Goal: Transaction & Acquisition: Purchase product/service

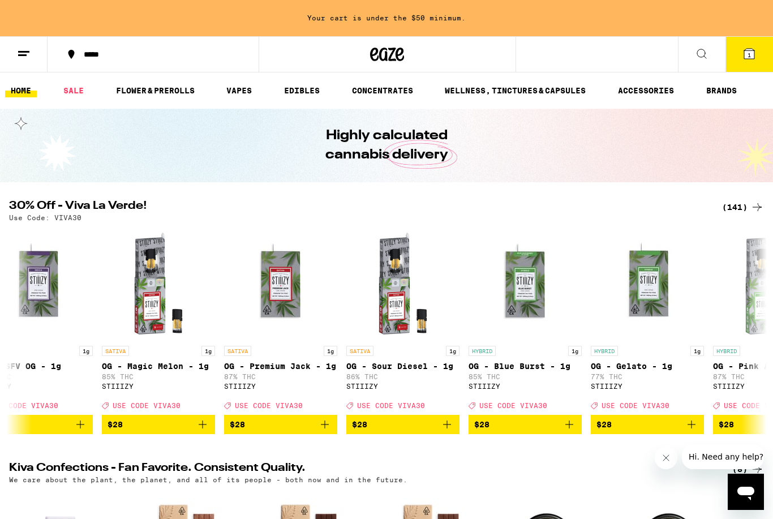
scroll to position [0, 12750]
click at [750, 52] on span "1" at bounding box center [749, 55] width 3 height 7
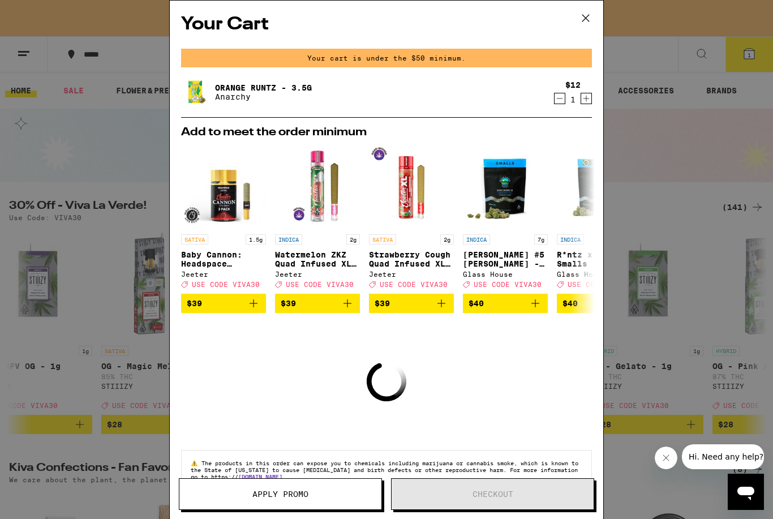
click at [560, 99] on icon "Decrement" at bounding box center [560, 99] width 10 height 14
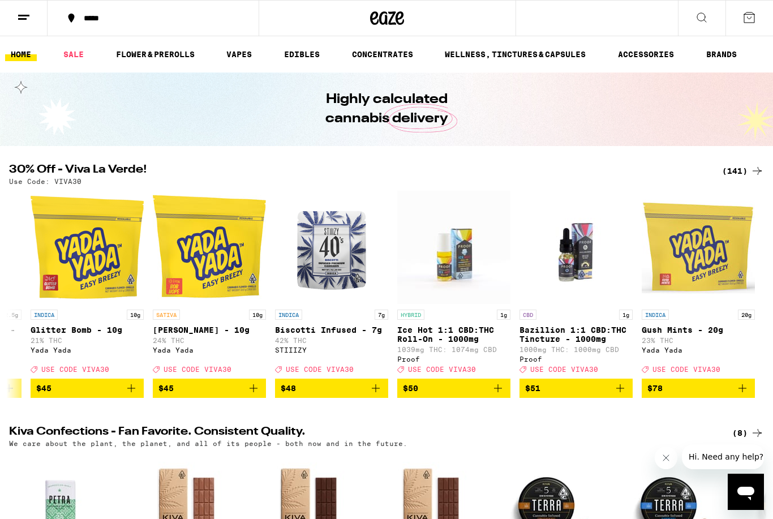
scroll to position [0, 16490]
click at [741, 172] on div "(141)" at bounding box center [744, 171] width 42 height 14
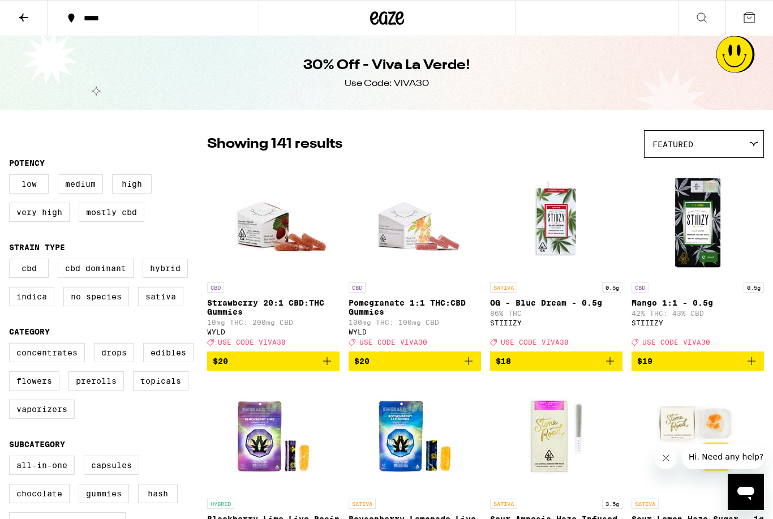
click at [44, 220] on label "Very High" at bounding box center [39, 212] width 61 height 19
click at [12, 177] on input "Very High" at bounding box center [11, 176] width 1 height 1
checkbox input "true"
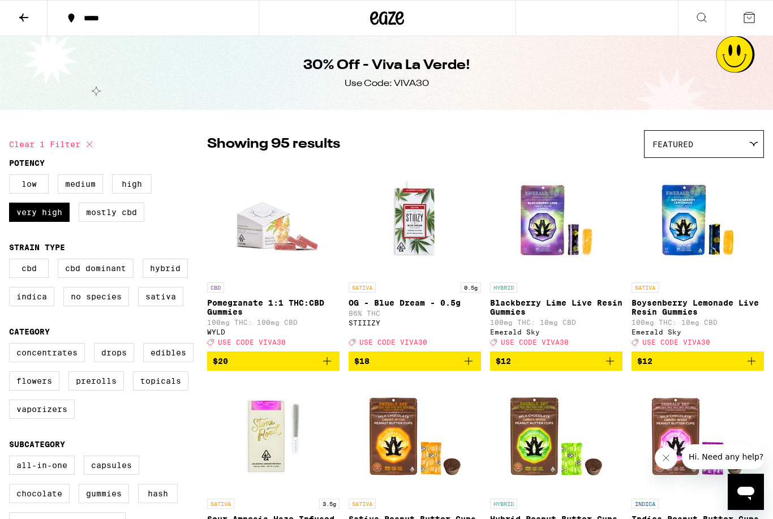
click at [166, 305] on label "Sativa" at bounding box center [160, 296] width 45 height 19
click at [12, 261] on input "Sativa" at bounding box center [11, 260] width 1 height 1
checkbox input "true"
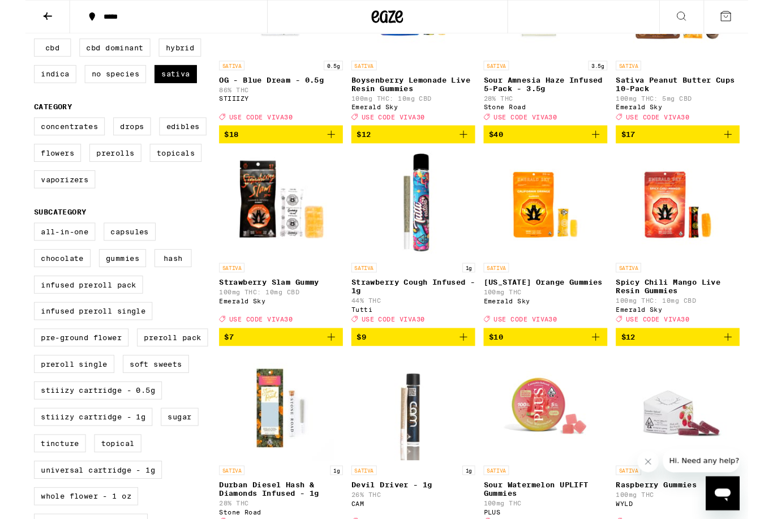
scroll to position [218, 0]
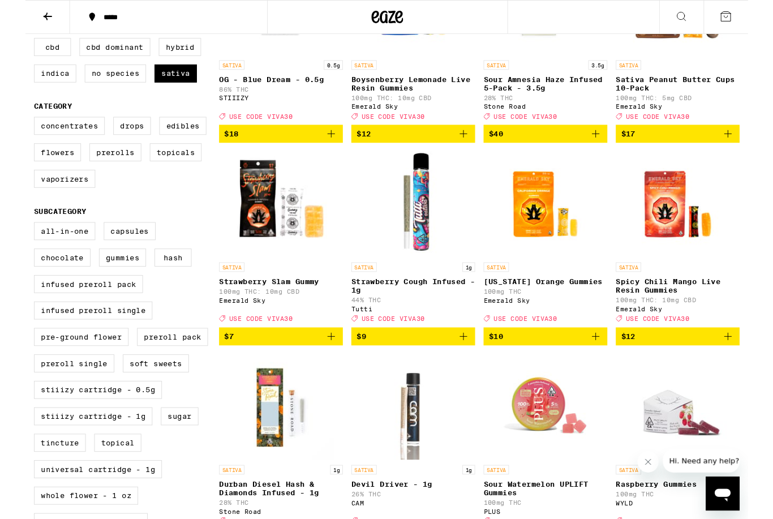
click at [42, 144] on label "Concentrates" at bounding box center [47, 134] width 76 height 19
click at [12, 127] on input "Concentrates" at bounding box center [11, 127] width 1 height 1
checkbox input "true"
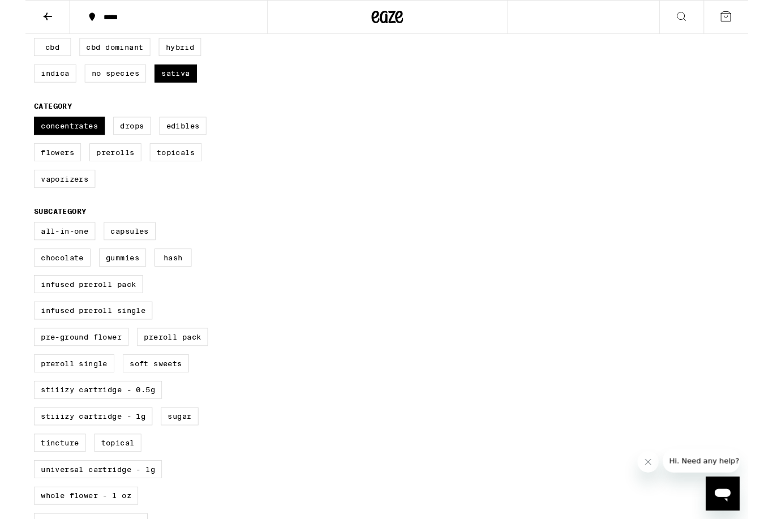
click at [169, 144] on label "Edibles" at bounding box center [168, 134] width 50 height 19
click at [12, 127] on input "Edibles" at bounding box center [11, 127] width 1 height 1
checkbox input "true"
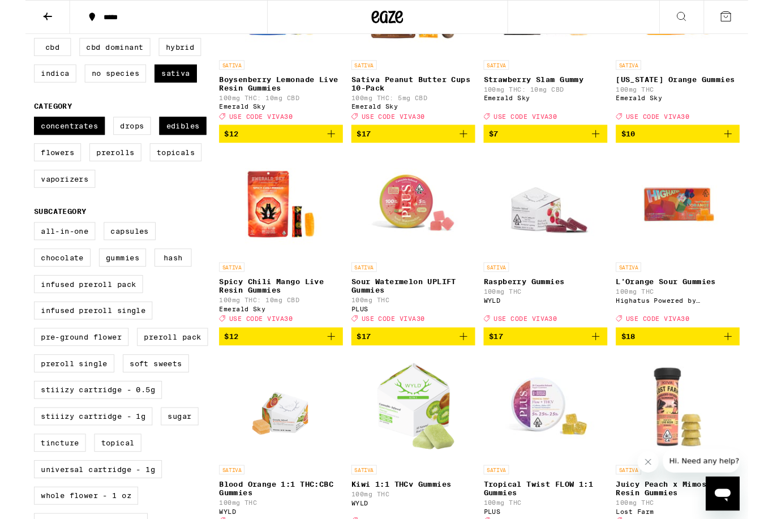
click at [43, 201] on label "Vaporizers" at bounding box center [42, 191] width 66 height 19
click at [12, 127] on input "Vaporizers" at bounding box center [11, 127] width 1 height 1
checkbox input "true"
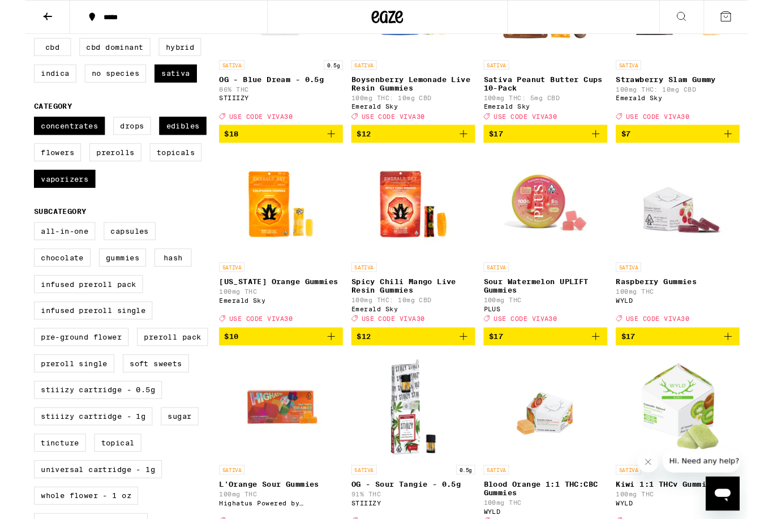
click at [57, 455] on label "STIIIZY Cartridge - 1g" at bounding box center [72, 445] width 127 height 19
click at [12, 240] on input "STIIIZY Cartridge - 1g" at bounding box center [11, 240] width 1 height 1
checkbox input "true"
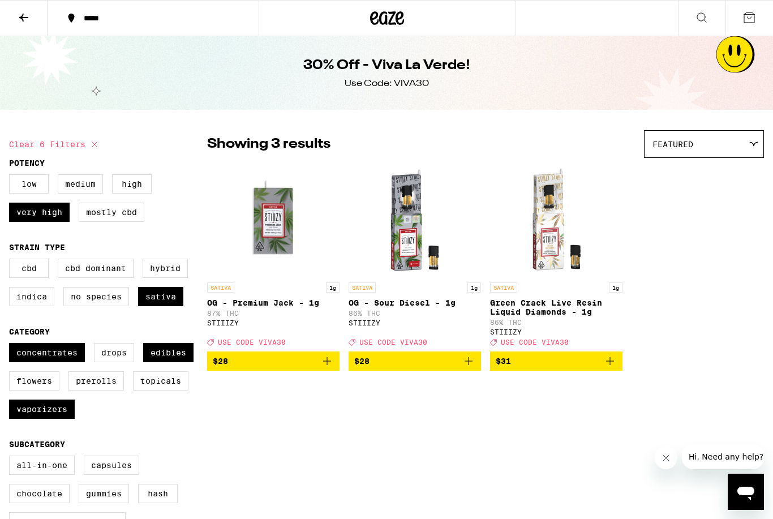
click at [613, 368] on icon "Add to bag" at bounding box center [611, 361] width 14 height 14
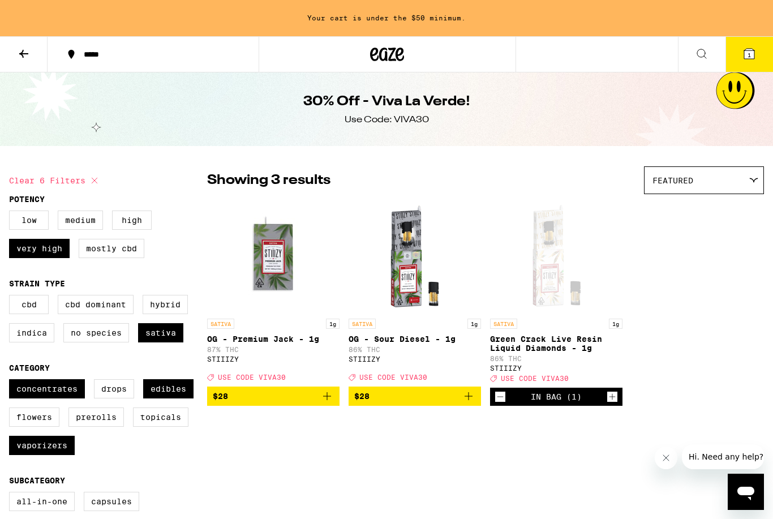
click at [610, 404] on icon "Increment" at bounding box center [613, 397] width 10 height 14
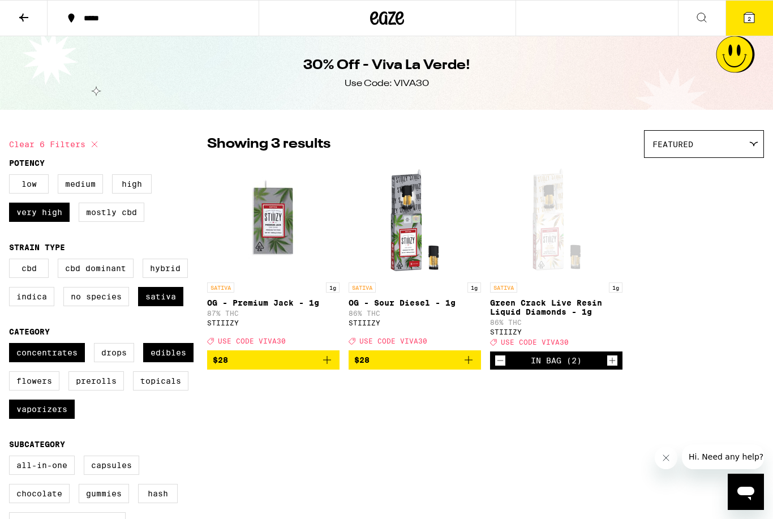
click at [616, 367] on icon "Increment" at bounding box center [613, 361] width 10 height 14
click at [613, 367] on icon "Increment" at bounding box center [613, 361] width 10 height 14
click at [328, 366] on icon "Add to bag" at bounding box center [327, 360] width 14 height 14
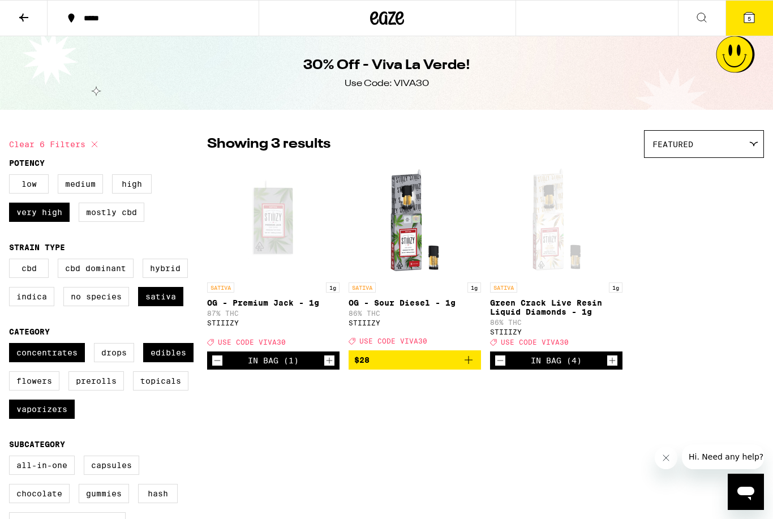
click at [328, 367] on icon "Increment" at bounding box center [329, 361] width 10 height 14
click at [330, 367] on icon "Increment" at bounding box center [329, 361] width 10 height 14
click at [332, 367] on icon "Increment" at bounding box center [329, 361] width 10 height 14
click at [754, 14] on icon at bounding box center [750, 17] width 10 height 10
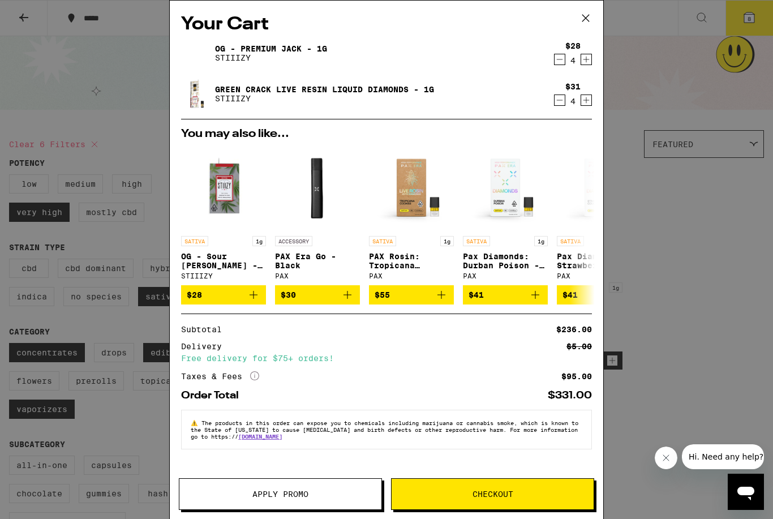
click at [694, 260] on div "Your Cart OG - Premium Jack - 1g STIIIZY $28 4 Green Crack Live Resin Liquid Di…" at bounding box center [386, 259] width 773 height 519
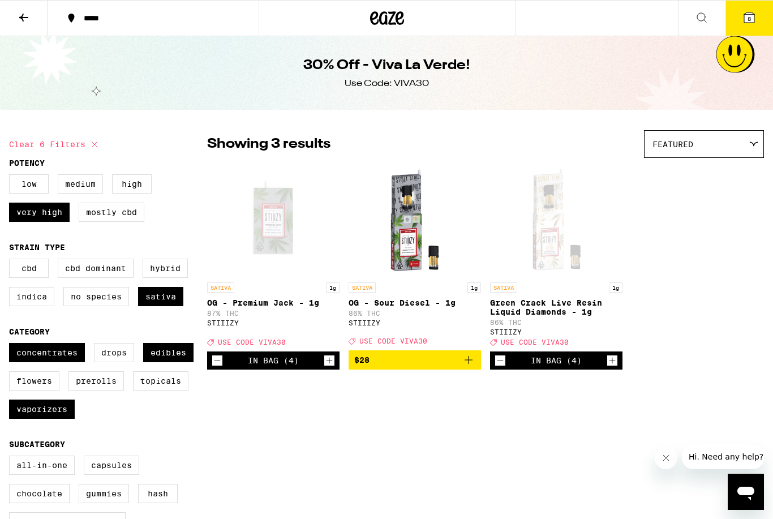
click at [750, 18] on span "8" at bounding box center [749, 18] width 3 height 7
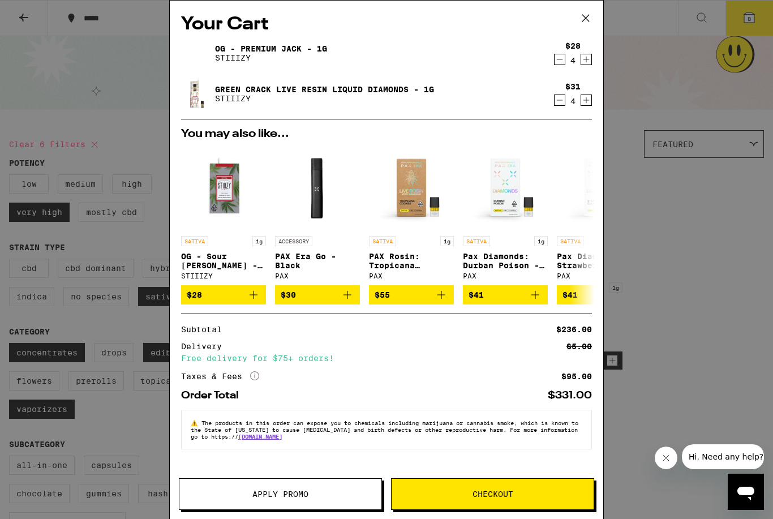
click at [296, 496] on span "Apply Promo" at bounding box center [281, 494] width 56 height 8
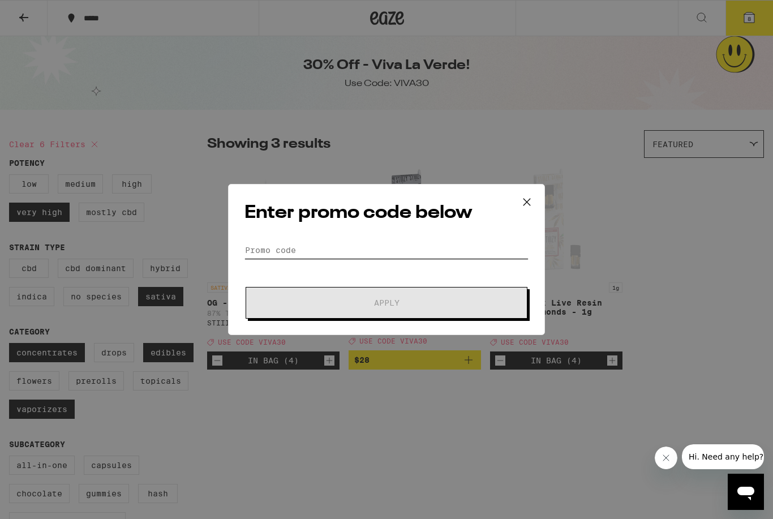
click at [287, 249] on input "Promo Code" at bounding box center [387, 250] width 284 height 17
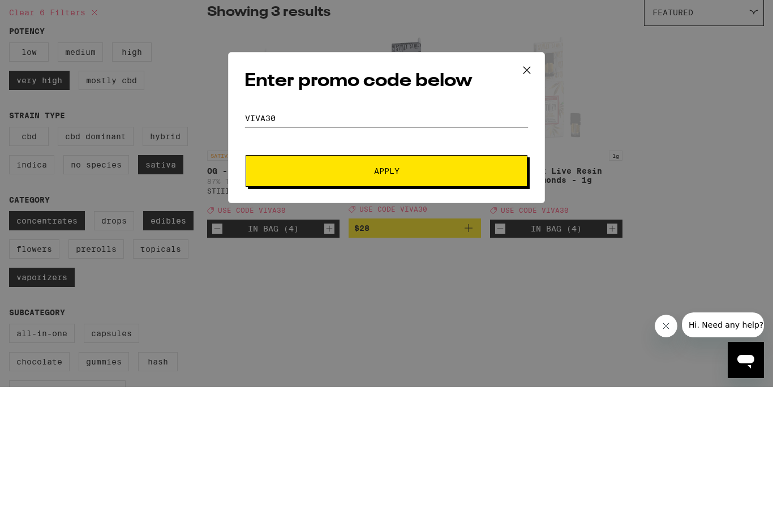
type input "VIVA30"
click at [337, 287] on button "Apply" at bounding box center [387, 303] width 282 height 32
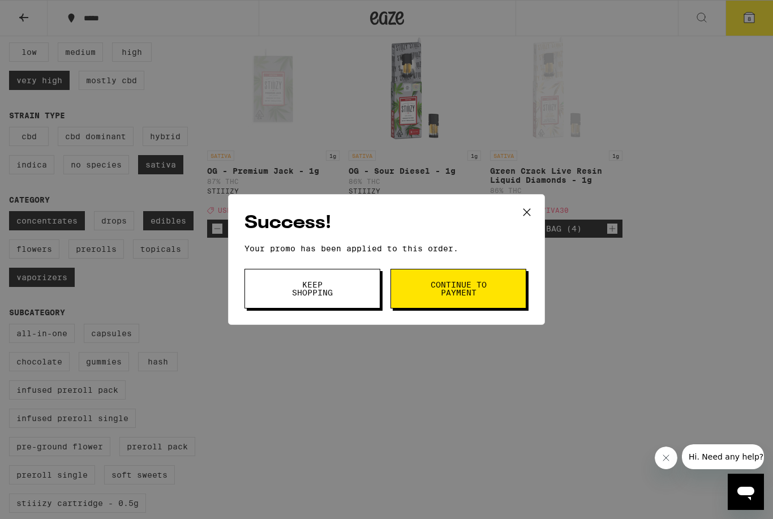
click at [458, 284] on span "Continue to payment" at bounding box center [459, 289] width 58 height 16
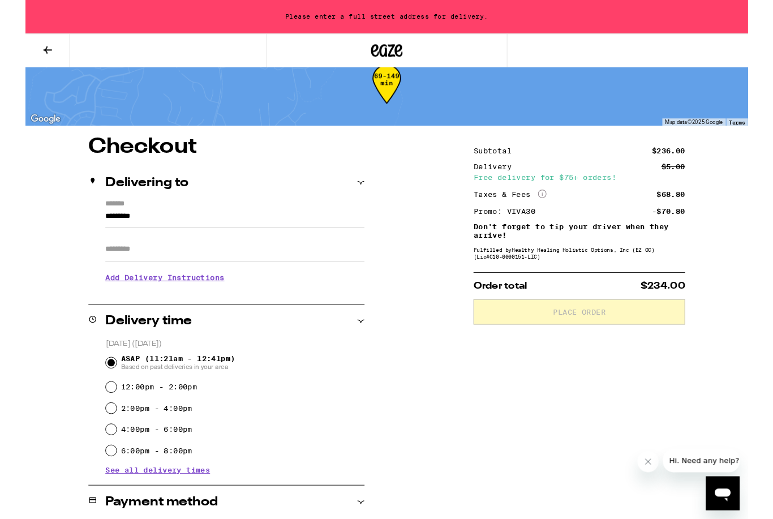
scroll to position [31, 0]
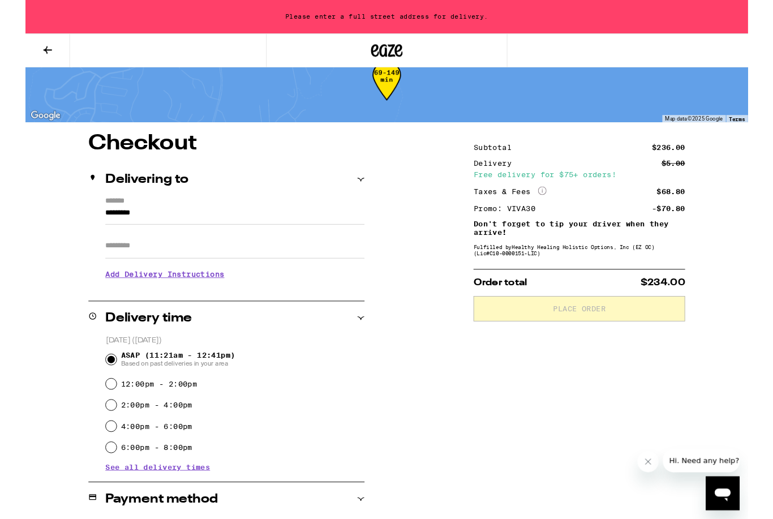
click at [93, 206] on div "Delivering to" at bounding box center [215, 192] width 296 height 36
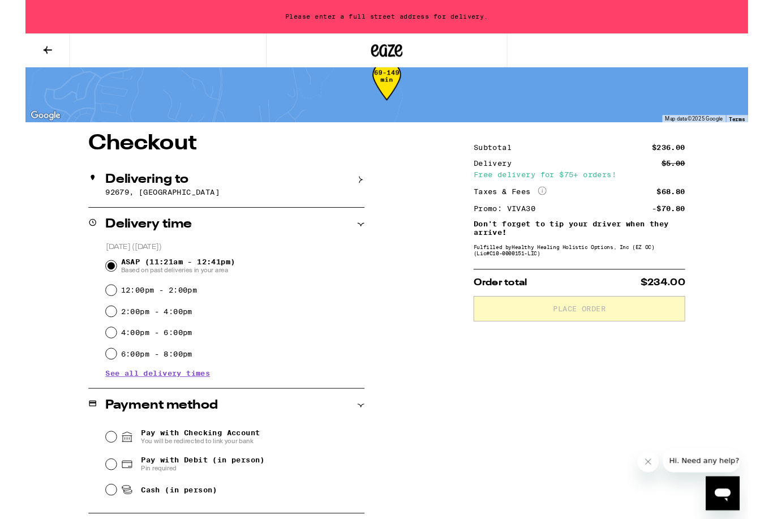
scroll to position [31, 0]
click at [358, 185] on div "Delivering to 92679, [GEOGRAPHIC_DATA]" at bounding box center [215, 198] width 296 height 48
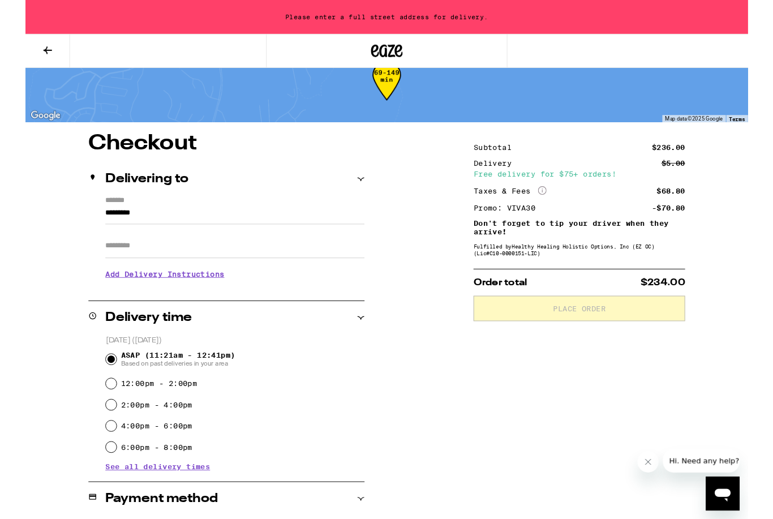
click at [127, 298] on h3 "Add Delivery Instructions" at bounding box center [224, 293] width 277 height 26
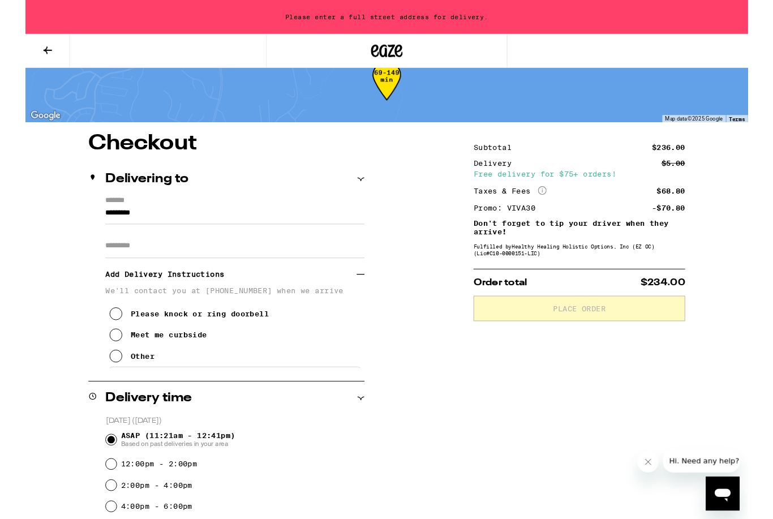
click at [117, 230] on input "*********" at bounding box center [224, 230] width 277 height 19
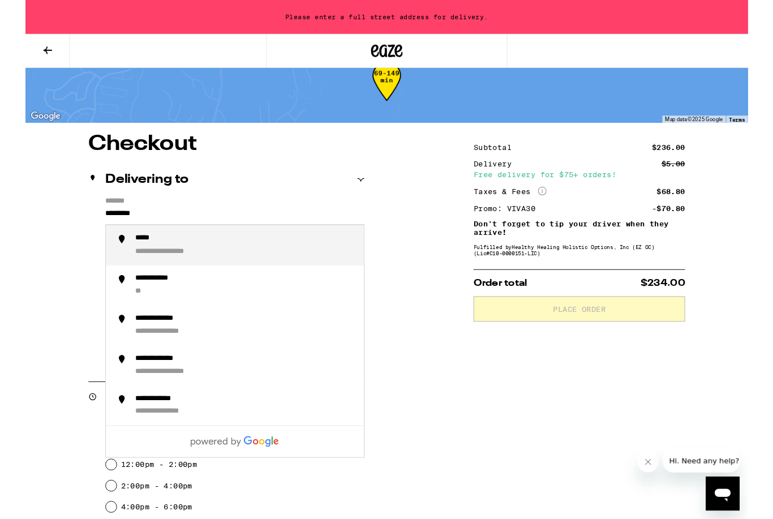
click at [158, 228] on input "*********" at bounding box center [224, 230] width 277 height 19
type input "*"
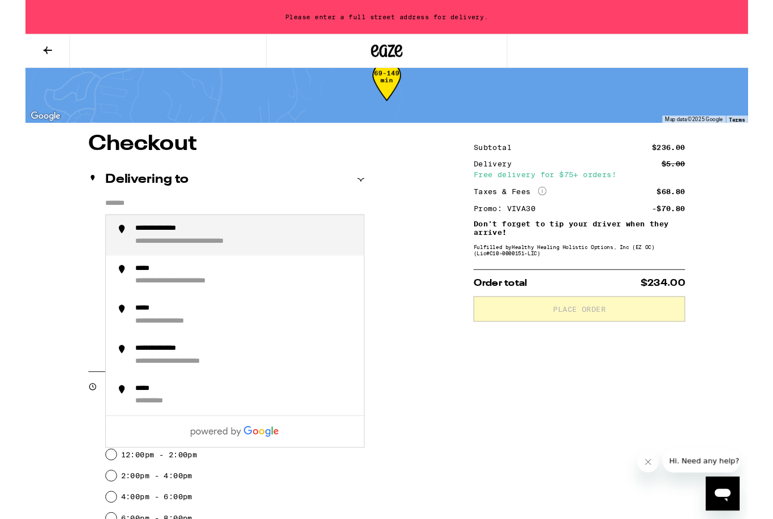
type input "**********"
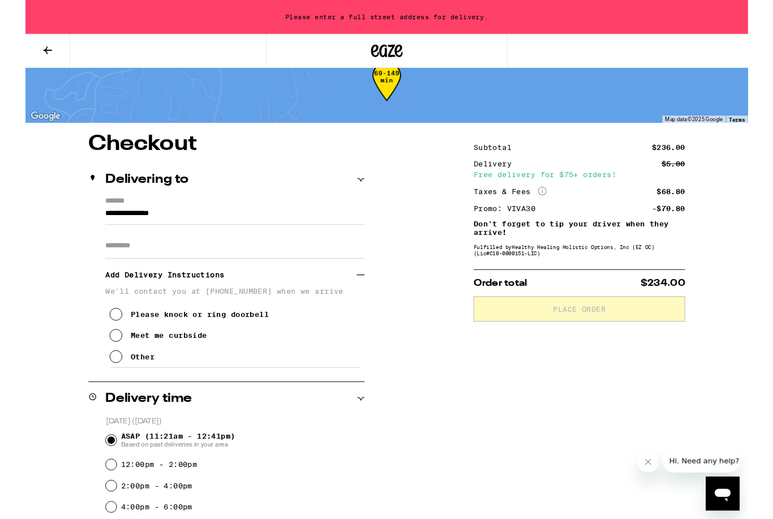
scroll to position [31, 0]
click at [95, 365] on icon at bounding box center [97, 359] width 14 height 14
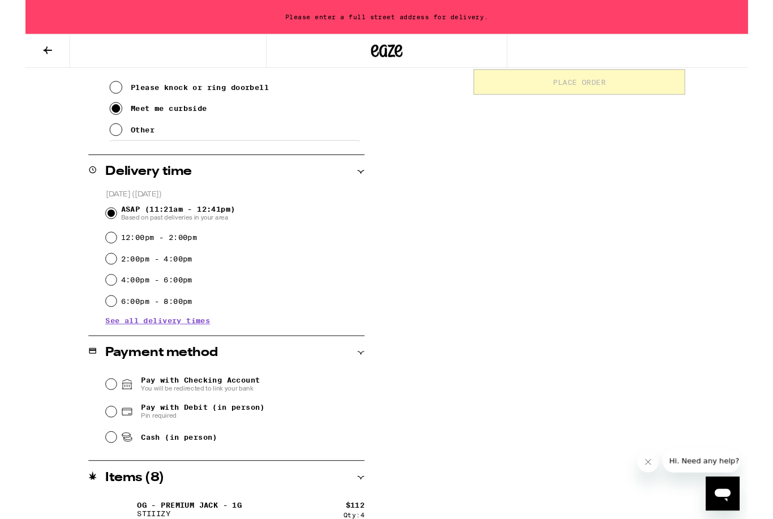
scroll to position [330, 0]
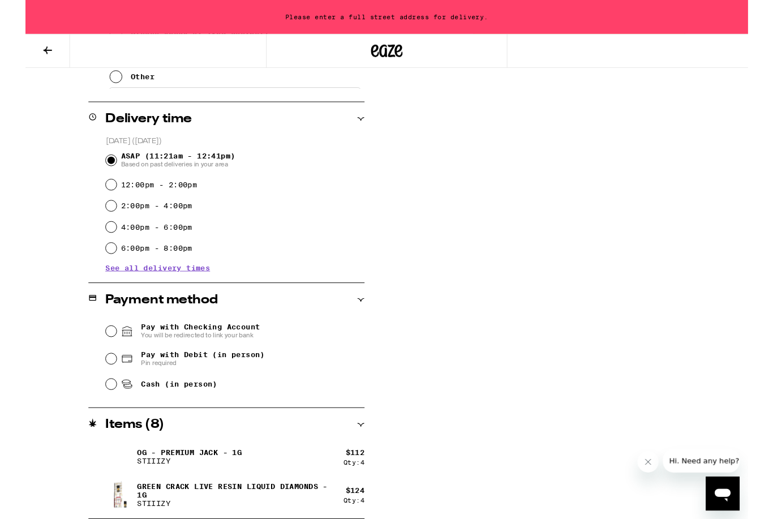
click at [88, 413] on input "Cash (in person)" at bounding box center [91, 410] width 11 height 11
radio input "true"
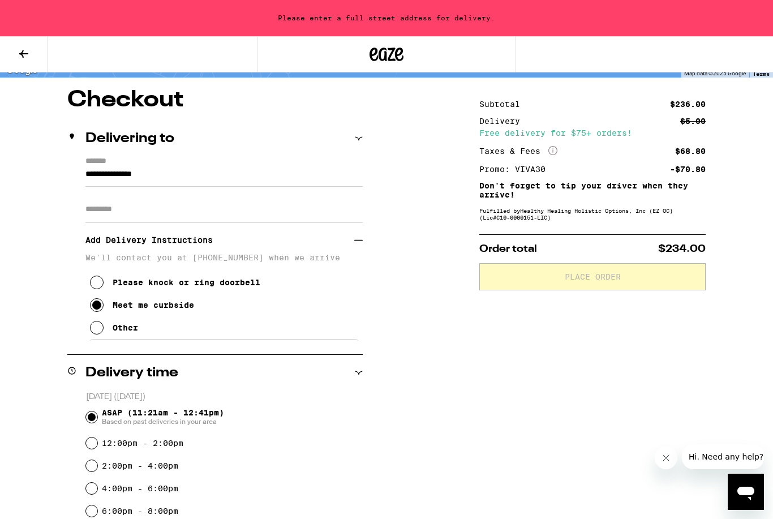
scroll to position [84, 0]
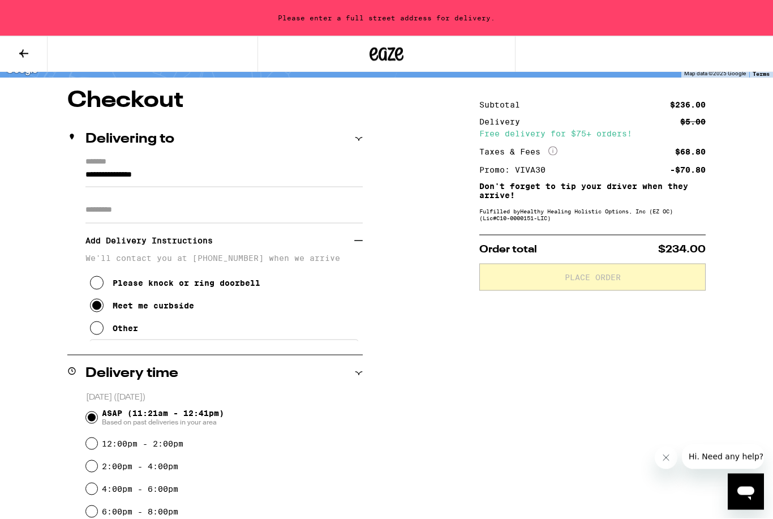
click at [209, 174] on input "**********" at bounding box center [224, 177] width 277 height 19
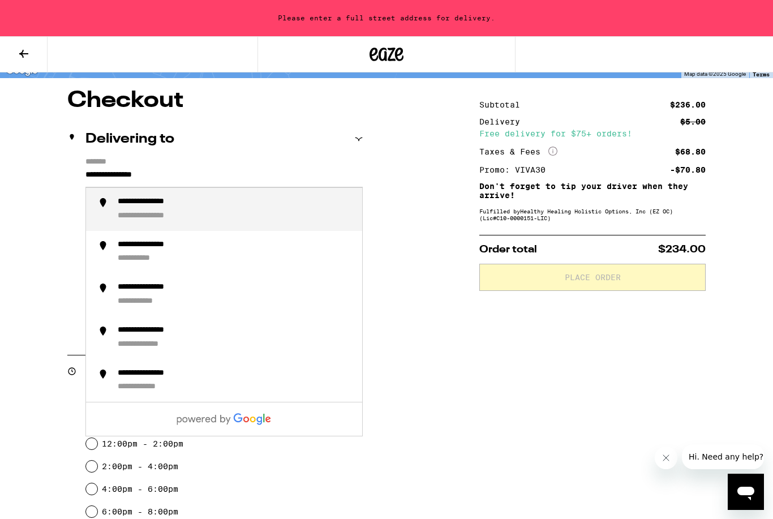
click at [197, 218] on div "**********" at bounding box center [159, 216] width 82 height 11
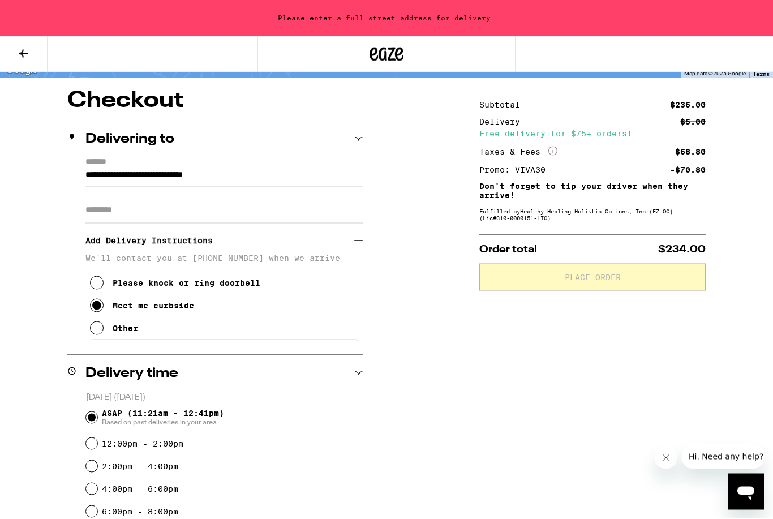
type input "**********"
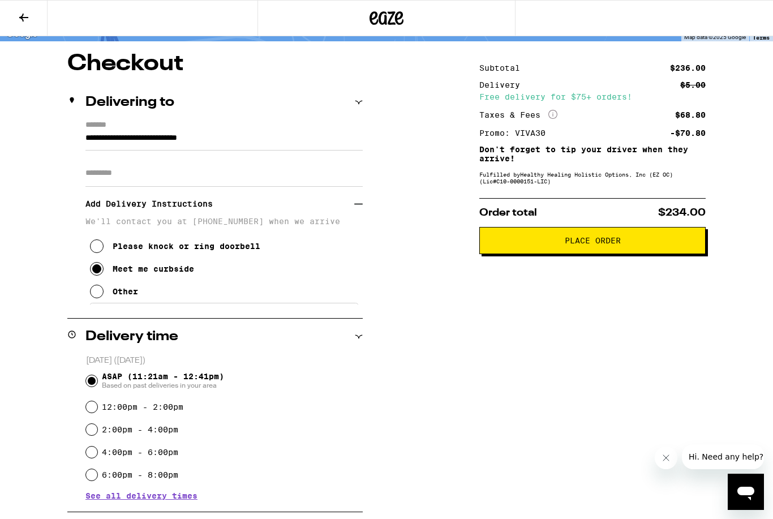
click at [547, 245] on span "Place Order" at bounding box center [592, 241] width 207 height 8
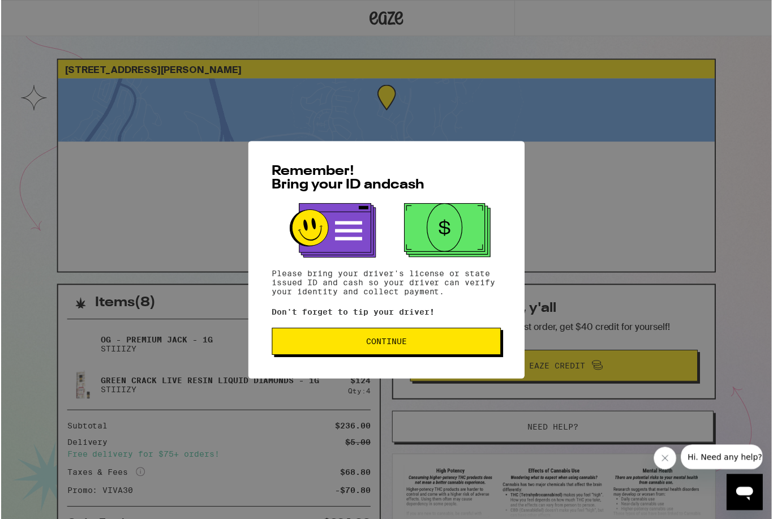
scroll to position [2, 0]
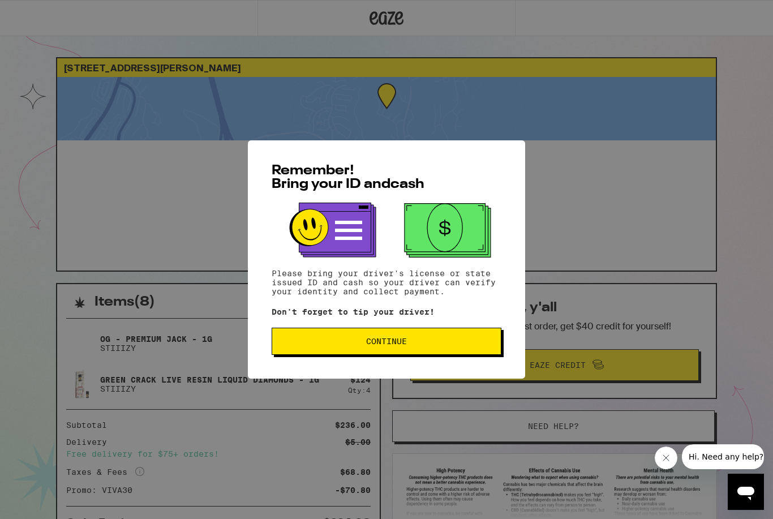
click at [367, 340] on span "Continue" at bounding box center [386, 341] width 41 height 8
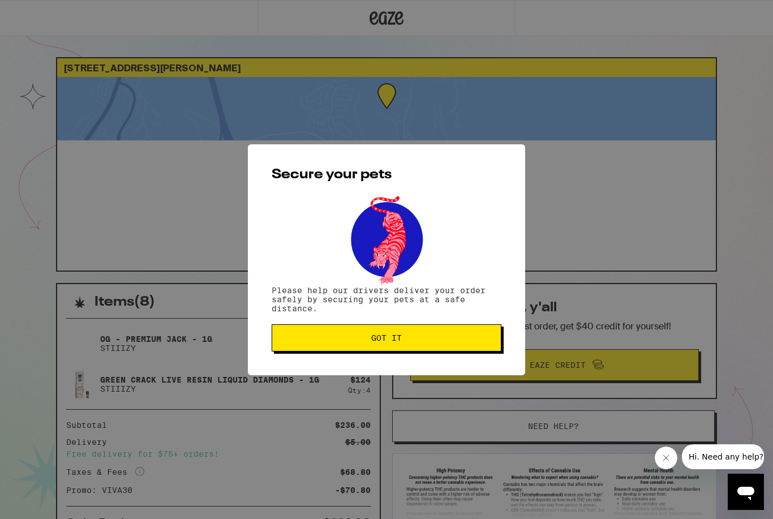
click at [382, 337] on span "Got it" at bounding box center [386, 338] width 31 height 8
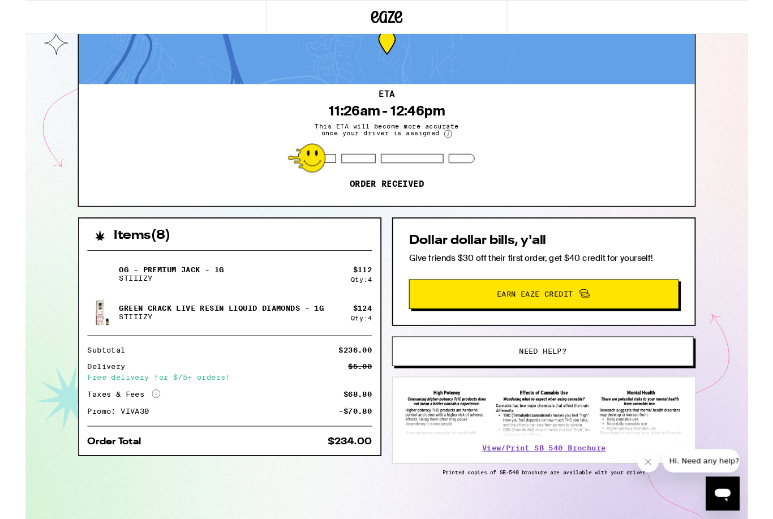
scroll to position [66, 0]
